Goal: Use online tool/utility: Utilize a website feature to perform a specific function

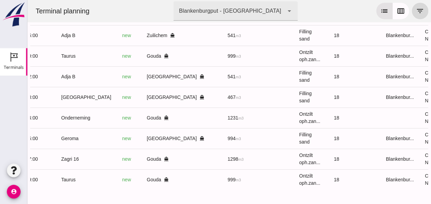
scroll to position [0, 184]
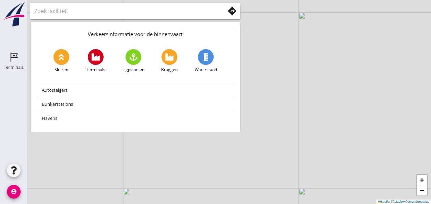
click at [13, 62] on div "Terminals" at bounding box center [14, 67] width 20 height 10
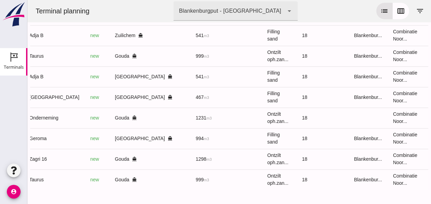
scroll to position [0, 184]
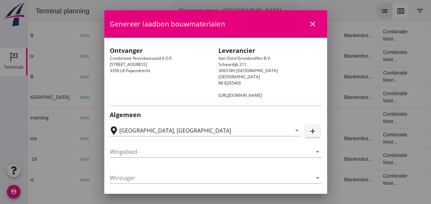
type input "[PERSON_NAME], [GEOGRAPHIC_DATA]"
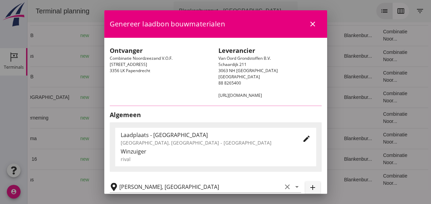
type input "Adja B"
type input "Dingemans Bezooyen"
type input "541"
type input "Ophoogzand (6120)"
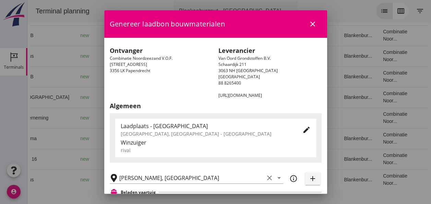
scroll to position [137, 0]
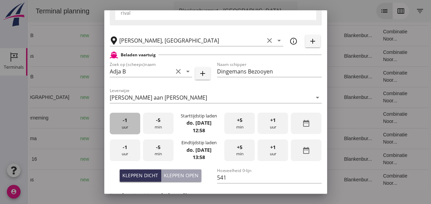
click at [129, 126] on div "-1 uur" at bounding box center [125, 124] width 31 height 22
click at [239, 123] on span "+5" at bounding box center [239, 120] width 5 height 8
click at [129, 150] on div "-1 uur" at bounding box center [125, 150] width 31 height 22
click at [127, 150] on div "-1 uur" at bounding box center [125, 150] width 31 height 22
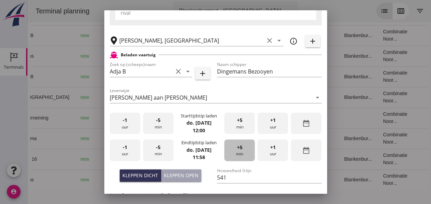
click at [239, 148] on span "+5" at bounding box center [239, 147] width 5 height 8
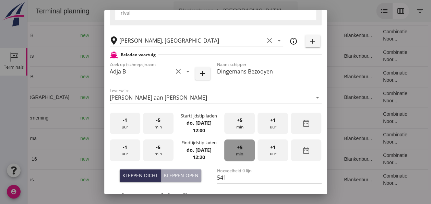
click at [239, 148] on span "+5" at bounding box center [239, 147] width 5 height 8
click at [238, 148] on span "+5" at bounding box center [239, 147] width 5 height 8
click at [163, 150] on div "-5 min" at bounding box center [158, 150] width 31 height 22
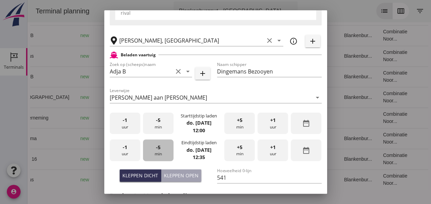
click at [163, 150] on div "-5 min" at bounding box center [158, 150] width 31 height 22
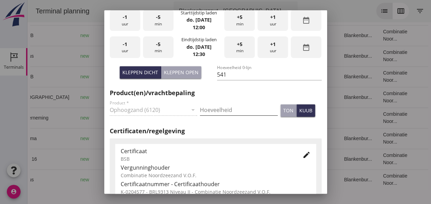
click at [212, 108] on input "Hoeveelheid" at bounding box center [239, 109] width 78 height 11
type input "541"
drag, startPoint x: 301, startPoint y: 103, endPoint x: 300, endPoint y: 108, distance: 5.5
click at [301, 106] on div "ton kuub" at bounding box center [301, 110] width 44 height 15
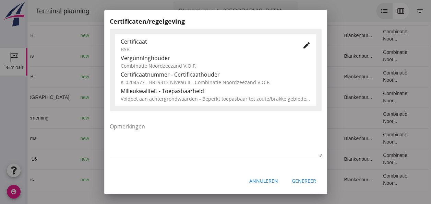
click at [303, 183] on div "Genereer" at bounding box center [304, 180] width 24 height 7
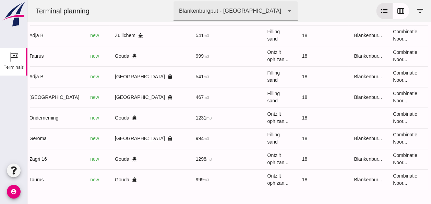
scroll to position [0, 170]
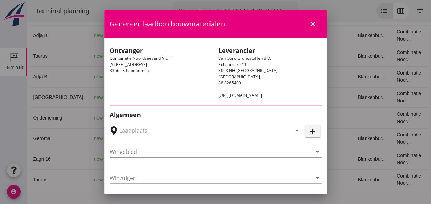
type input "[PERSON_NAME], [GEOGRAPHIC_DATA]"
type input "[GEOGRAPHIC_DATA]"
type input "Ko Hoeve"
type input "467"
type input "Ophoogzand (6120)"
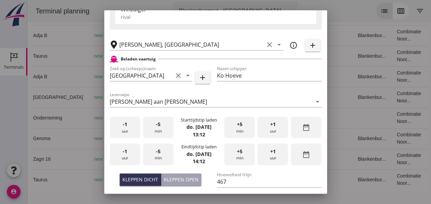
scroll to position [172, 0]
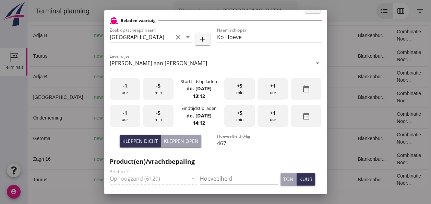
click at [128, 91] on div "-1 uur" at bounding box center [125, 89] width 31 height 22
click at [159, 89] on span "-5" at bounding box center [158, 86] width 4 height 8
click at [237, 92] on div "+5 min" at bounding box center [239, 89] width 31 height 22
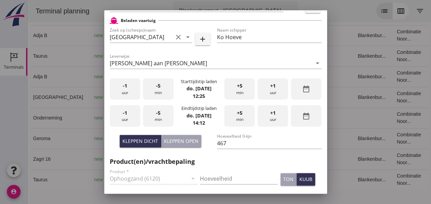
click at [237, 92] on div "+5 min" at bounding box center [239, 89] width 31 height 22
click at [129, 119] on div "-1 uur" at bounding box center [125, 116] width 31 height 22
click at [150, 115] on div "-5 min" at bounding box center [158, 116] width 31 height 22
click at [149, 115] on div "-5 min" at bounding box center [158, 116] width 31 height 22
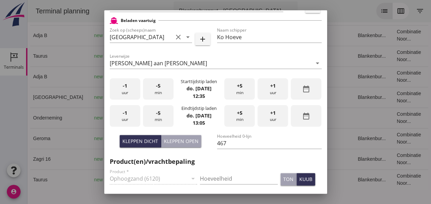
click at [149, 115] on div "-5 min" at bounding box center [158, 116] width 31 height 22
click at [210, 179] on input "Hoeveelheid" at bounding box center [239, 178] width 78 height 11
type input "467"
click at [301, 178] on div "kuub" at bounding box center [306, 178] width 13 height 7
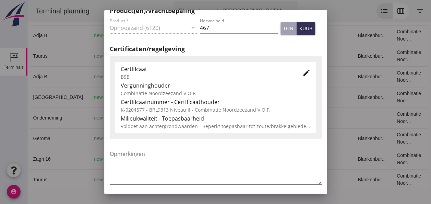
scroll to position [350, 0]
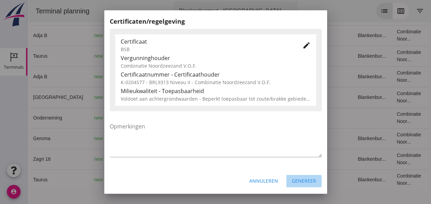
click at [295, 178] on div "Genereer" at bounding box center [304, 180] width 24 height 7
click at [302, 177] on div "Genereer" at bounding box center [304, 180] width 24 height 7
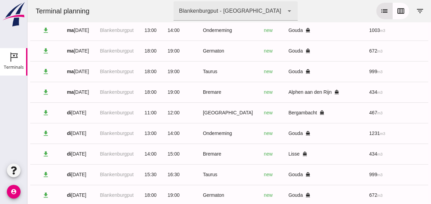
scroll to position [0, 0]
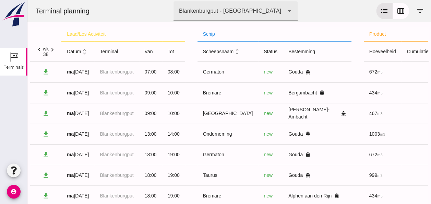
click at [85, 49] on icon "unfold_more" at bounding box center [84, 51] width 7 height 7
click at [85, 51] on icon "expand_more" at bounding box center [84, 51] width 7 height 7
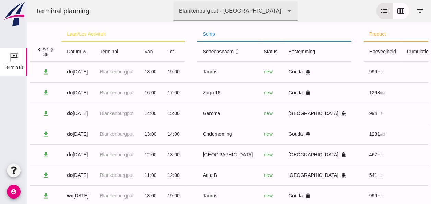
click at [84, 50] on icon "expand_less" at bounding box center [84, 51] width 7 height 7
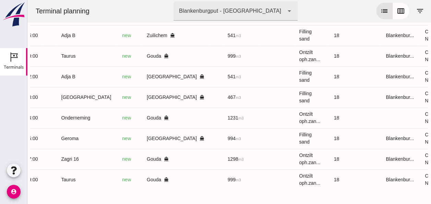
scroll to position [0, 184]
